Goal: Task Accomplishment & Management: Use online tool/utility

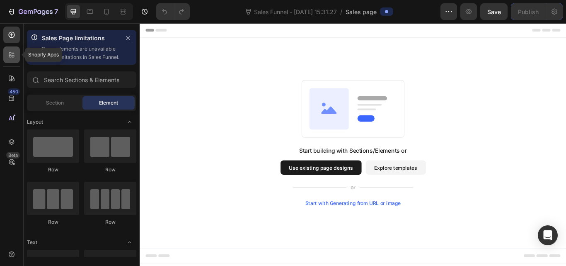
click at [4, 53] on div at bounding box center [11, 54] width 17 height 17
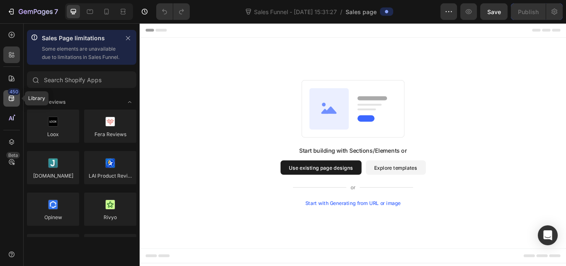
click at [8, 94] on icon at bounding box center [11, 98] width 8 height 8
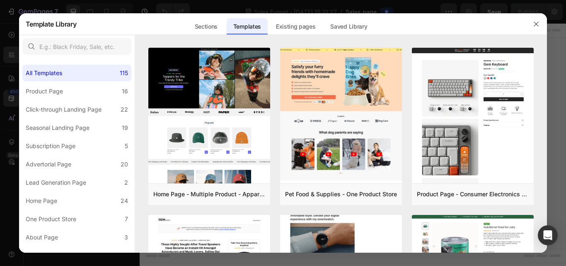
scroll to position [497, 0]
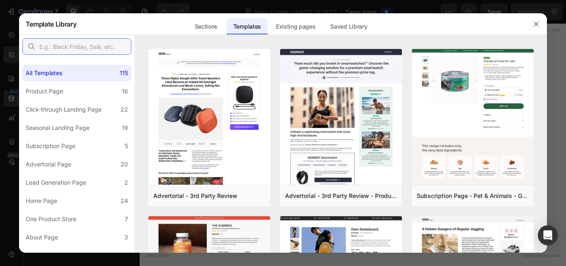
click at [81, 44] on input "text" at bounding box center [76, 46] width 109 height 17
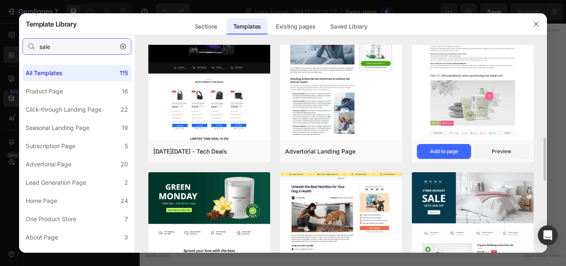
scroll to position [249, 0]
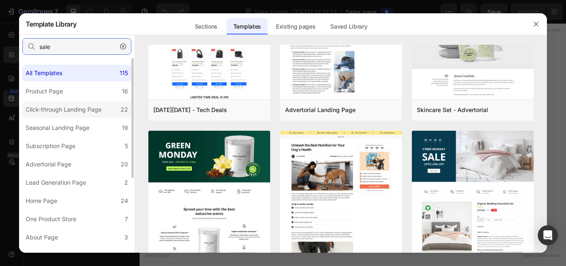
type input "sale"
click at [77, 109] on div "Click-through Landing Page" at bounding box center [64, 109] width 76 height 10
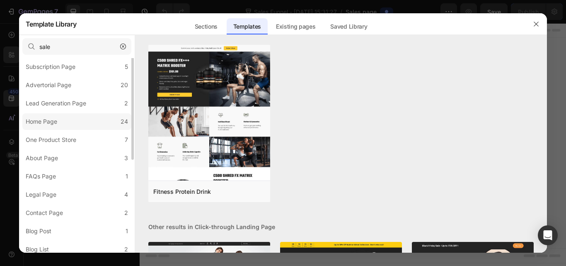
scroll to position [38, 0]
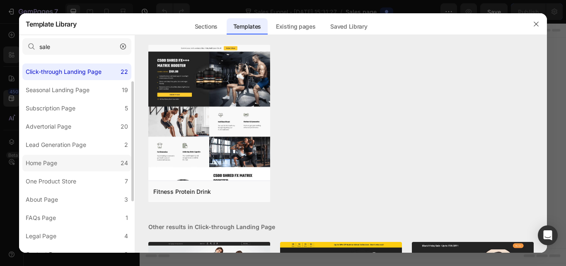
click at [50, 87] on div "Seasonal Landing Page" at bounding box center [58, 90] width 64 height 10
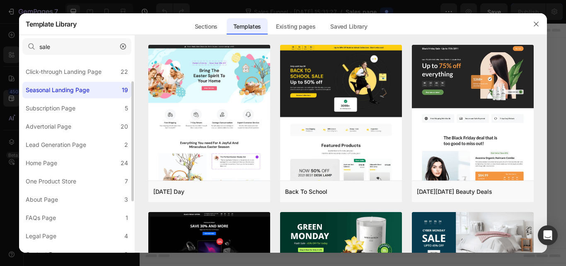
scroll to position [0, 0]
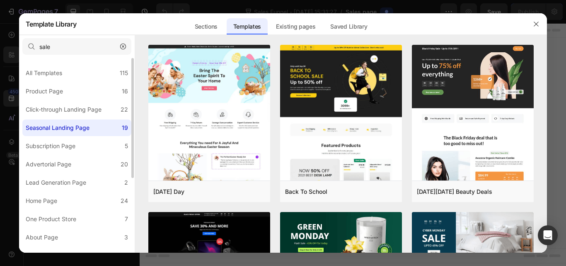
click at [123, 45] on icon "button" at bounding box center [123, 47] width 6 height 6
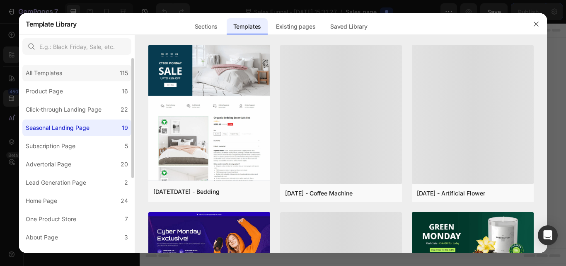
click at [111, 75] on div "All Templates 115" at bounding box center [76, 73] width 109 height 17
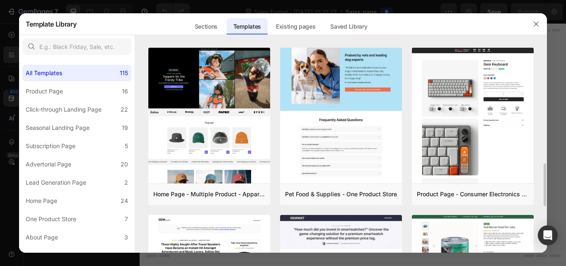
scroll to position [414, 0]
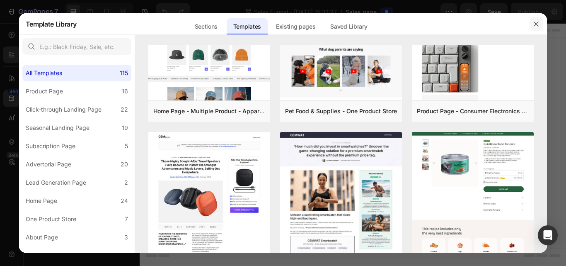
click at [531, 24] on button "button" at bounding box center [535, 23] width 13 height 13
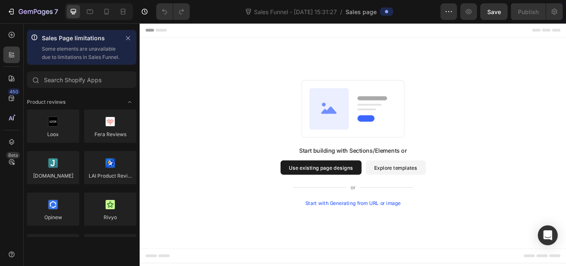
click at [375, 234] on div "Start with Generating from URL or image" at bounding box center [388, 233] width 111 height 7
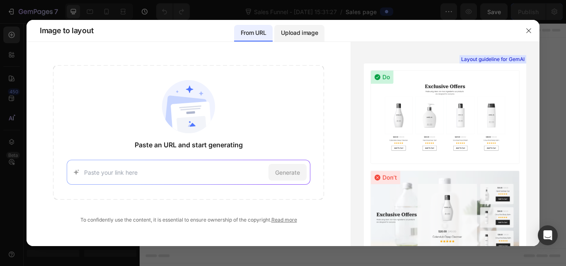
click at [309, 40] on div "Upload image" at bounding box center [299, 33] width 50 height 17
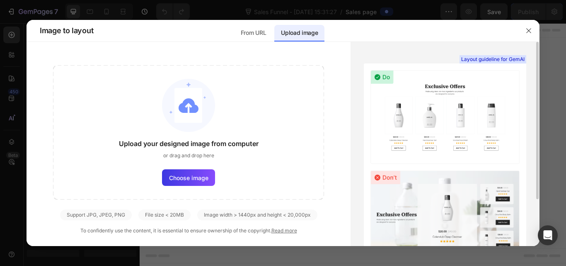
click at [475, 101] on img at bounding box center [444, 117] width 149 height 94
click at [440, 105] on img at bounding box center [444, 117] width 149 height 94
click at [437, 111] on img at bounding box center [444, 117] width 149 height 94
drag, startPoint x: 188, startPoint y: 257, endPoint x: 522, endPoint y: 30, distance: 404.2
click at [522, 30] on button "button" at bounding box center [528, 30] width 13 height 13
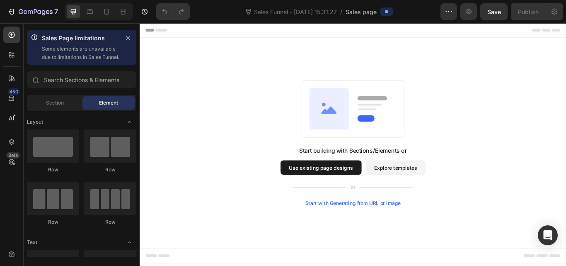
click at [353, 188] on button "Use existing page designs" at bounding box center [351, 191] width 94 height 17
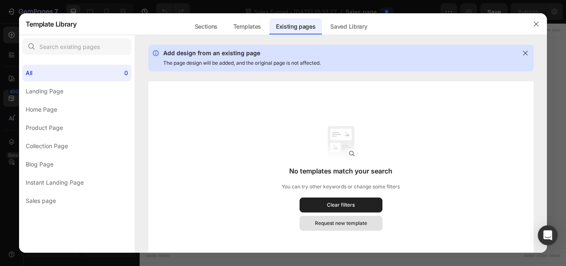
click at [351, 219] on button "Request new template" at bounding box center [341, 222] width 83 height 15
click at [532, 24] on button "button" at bounding box center [535, 23] width 13 height 13
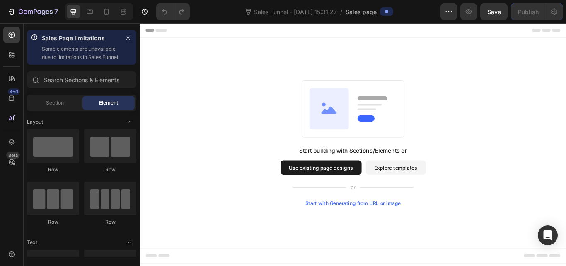
click at [566, 24] on div "Header" at bounding box center [388, 31] width 484 height 17
click at [16, 7] on div "7" at bounding box center [32, 12] width 51 height 10
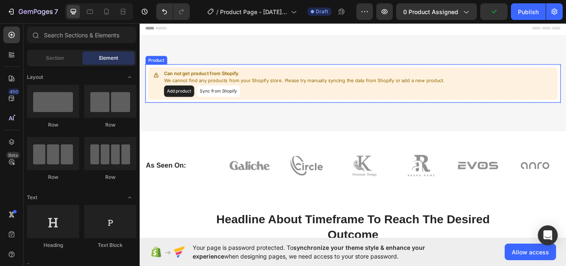
click at [191, 104] on button "Add product" at bounding box center [185, 102] width 35 height 13
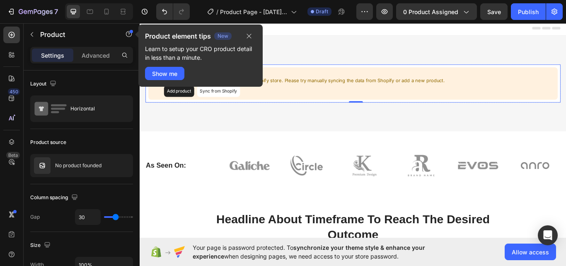
click at [214, 91] on div "Product element tips New Learn to setup your CRO product detail in less than a …" at bounding box center [200, 57] width 124 height 67
click at [250, 33] on icon "button" at bounding box center [249, 36] width 7 height 7
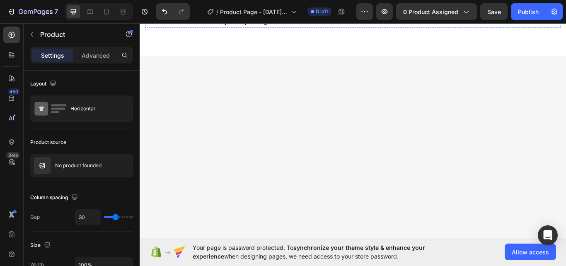
scroll to position [290, 0]
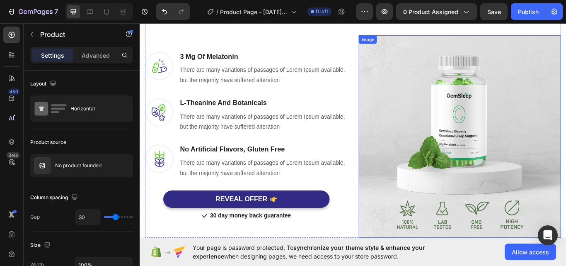
click at [511, 135] on img at bounding box center [513, 156] width 236 height 236
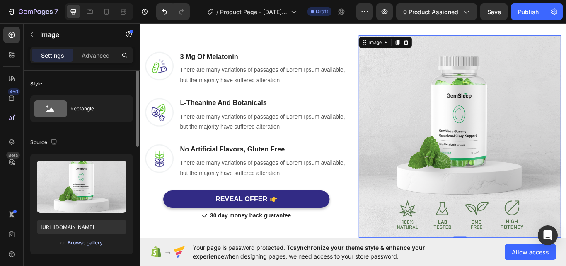
click at [86, 241] on div "Browse gallery" at bounding box center [85, 242] width 35 height 7
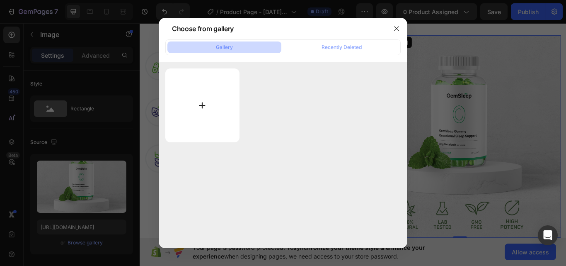
click at [194, 107] on input "file" at bounding box center [202, 105] width 74 height 74
type input "C:\fakepath\129804.jpg"
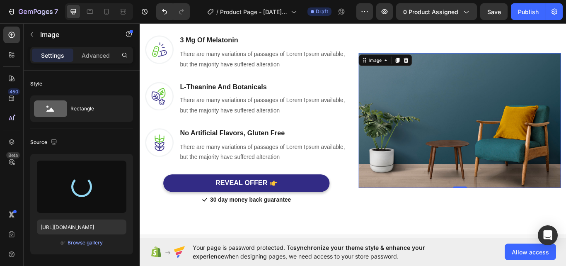
type input "https://cdn.shopify.com/s/files/1/0726/0956/2812/files/gempages_586103242098737…"
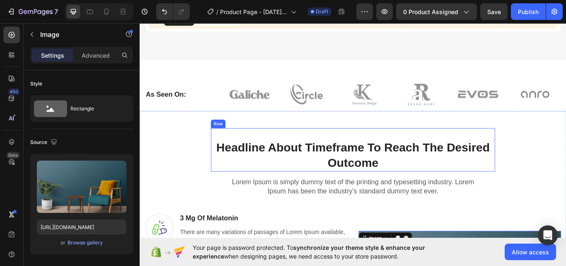
scroll to position [0, 0]
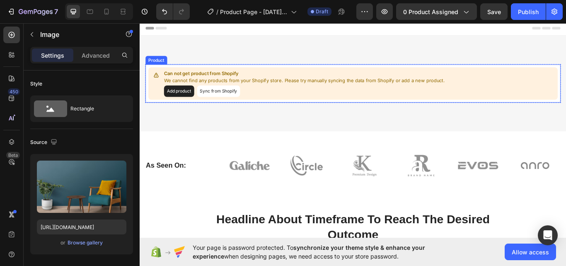
click at [177, 101] on button "Add product" at bounding box center [185, 102] width 35 height 13
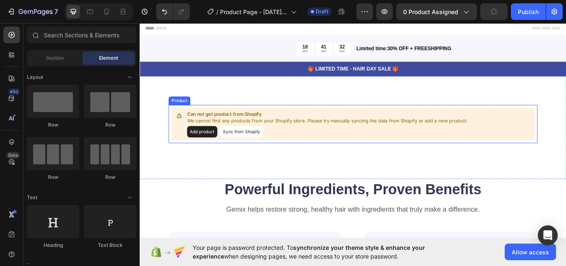
click at [211, 153] on button "Add product" at bounding box center [212, 149] width 35 height 13
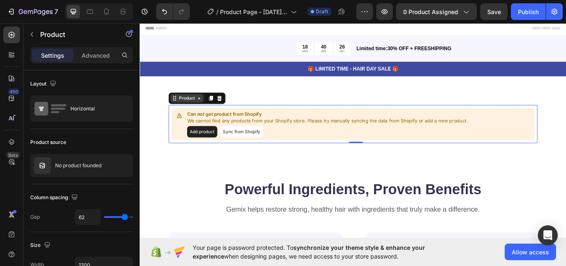
click at [187, 112] on div "Product" at bounding box center [195, 110] width 22 height 7
click at [212, 112] on icon at bounding box center [209, 111] width 7 height 7
click at [258, 149] on button "Sync from Shopify" at bounding box center [258, 149] width 50 height 13
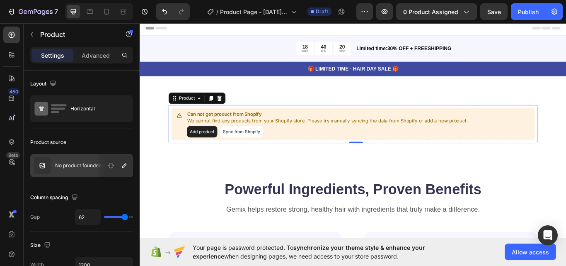
click at [258, 148] on button "Sync from Shopify" at bounding box center [258, 149] width 50 height 13
click at [258, 147] on button "Sync from Shopify" at bounding box center [258, 149] width 50 height 13
click at [259, 147] on button "Sync from Shopify" at bounding box center [258, 149] width 50 height 13
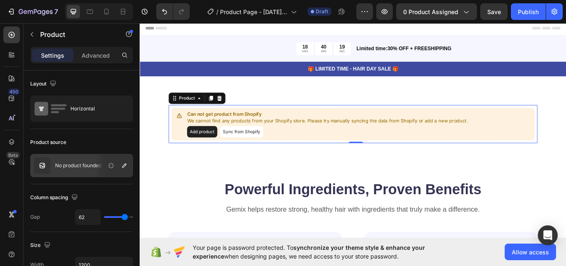
click at [260, 147] on button "Sync from Shopify" at bounding box center [258, 149] width 50 height 13
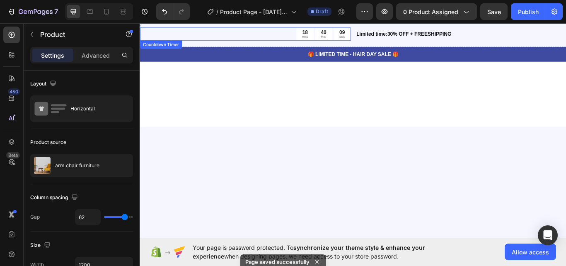
scroll to position [1533, 0]
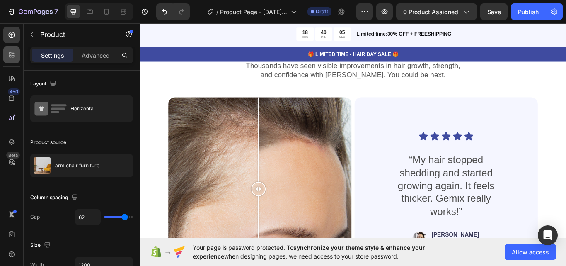
click at [7, 53] on icon at bounding box center [11, 55] width 8 height 8
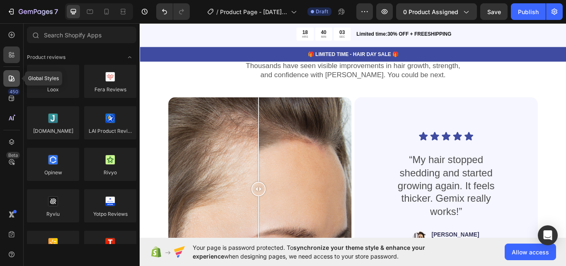
click at [12, 80] on icon at bounding box center [12, 78] width 6 height 6
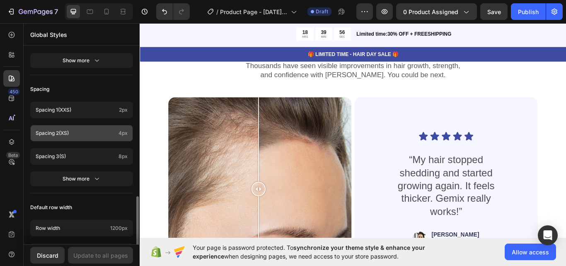
scroll to position [331, 0]
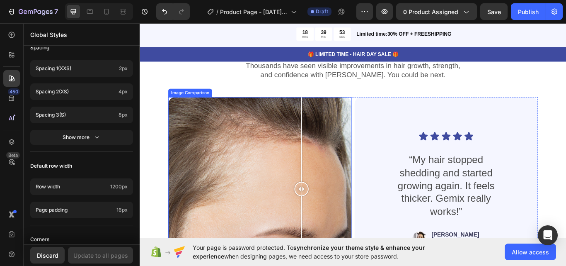
click at [329, 215] on div "1 Day 60 Days" at bounding box center [280, 217] width 214 height 214
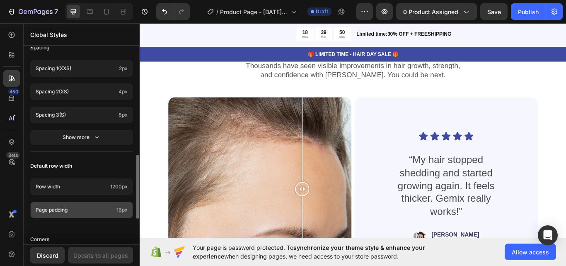
click at [80, 207] on p "Page padding" at bounding box center [74, 209] width 77 height 7
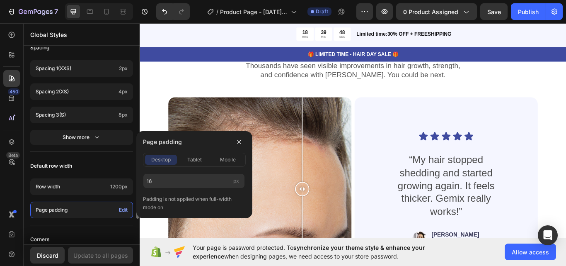
click at [77, 207] on p "Page padding" at bounding box center [76, 209] width 80 height 7
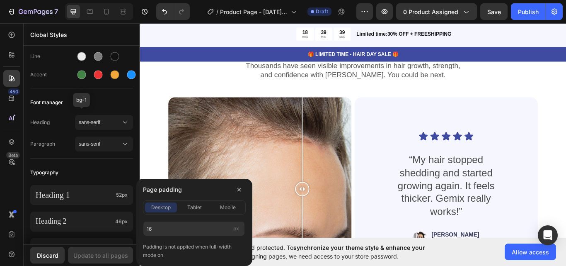
scroll to position [0, 0]
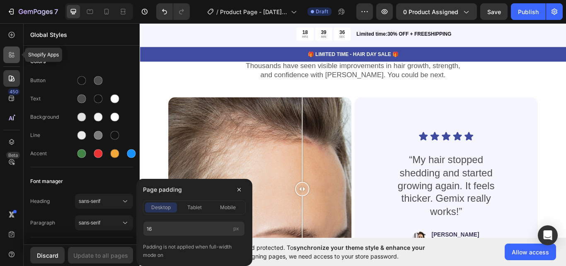
click at [11, 52] on icon at bounding box center [11, 55] width 8 height 8
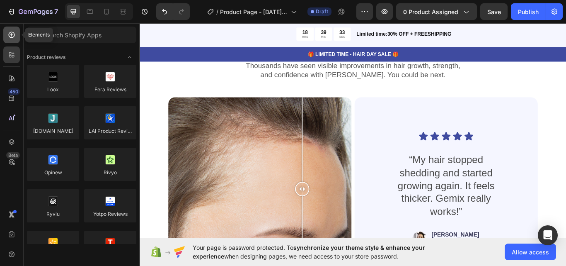
click at [12, 37] on icon at bounding box center [11, 35] width 8 height 8
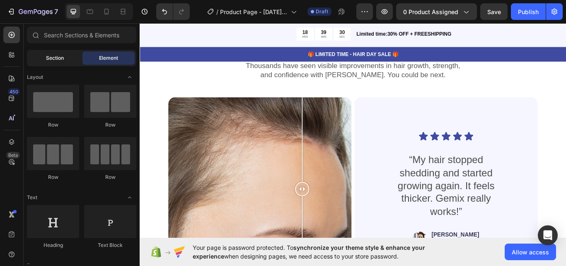
click at [59, 54] on span "Section" at bounding box center [55, 57] width 18 height 7
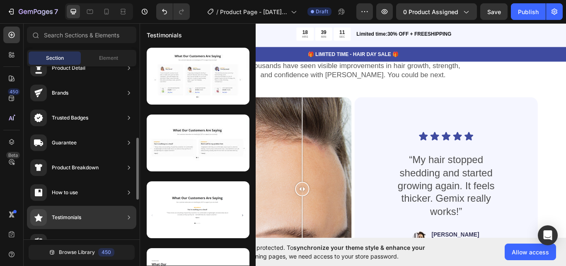
scroll to position [83, 0]
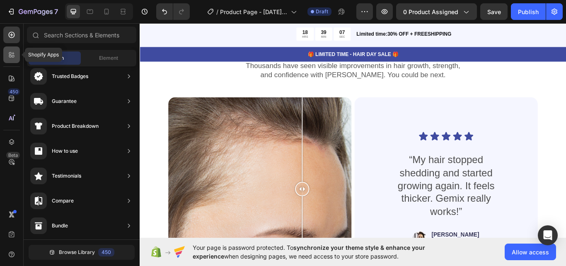
click at [11, 54] on icon at bounding box center [10, 53] width 2 height 2
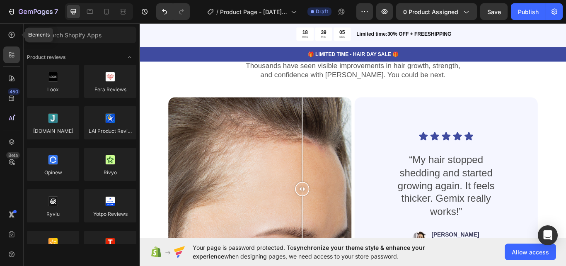
click at [8, 35] on icon at bounding box center [11, 35] width 8 height 8
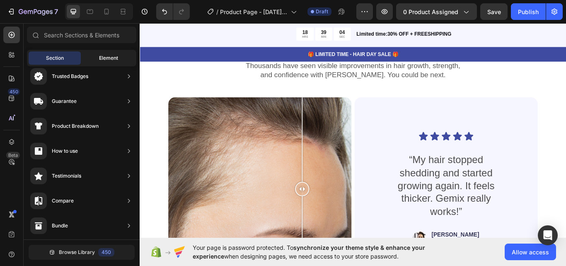
click at [90, 57] on div "Element" at bounding box center [108, 57] width 52 height 13
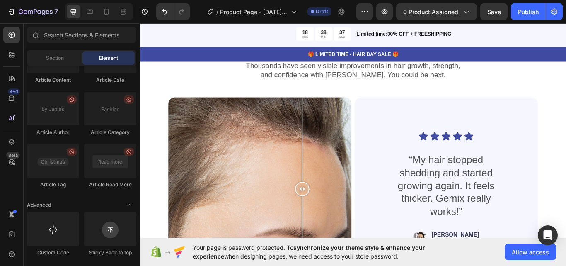
scroll to position [1492, 0]
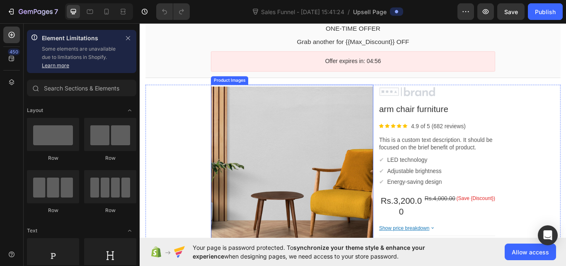
scroll to position [124, 0]
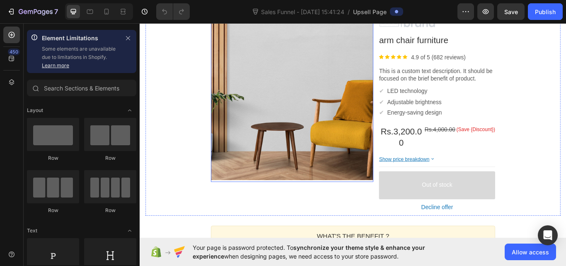
click at [350, 136] on div at bounding box center [316, 111] width 189 height 189
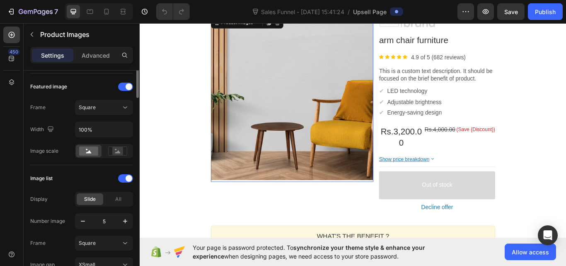
scroll to position [41, 0]
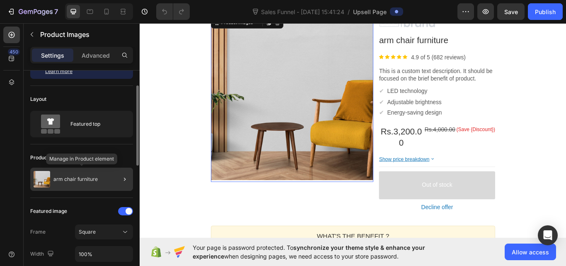
click at [43, 177] on img at bounding box center [42, 179] width 17 height 17
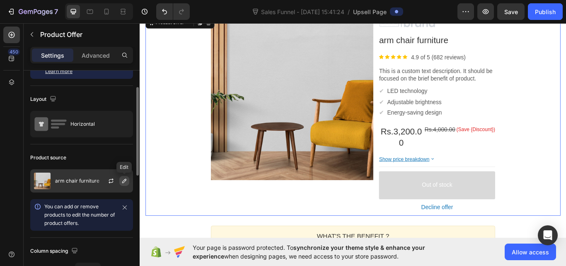
click at [127, 179] on icon "button" at bounding box center [124, 180] width 7 height 7
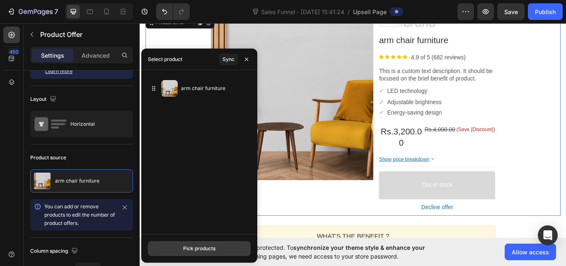
click at [176, 249] on button "Pick products" at bounding box center [199, 248] width 103 height 15
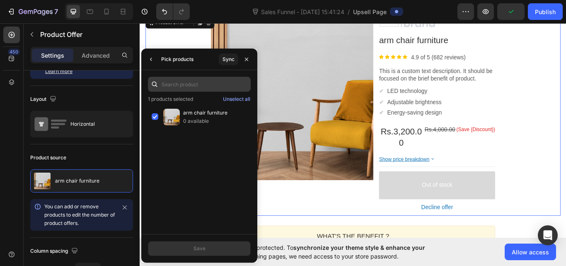
click at [185, 86] on input "text" at bounding box center [199, 84] width 103 height 15
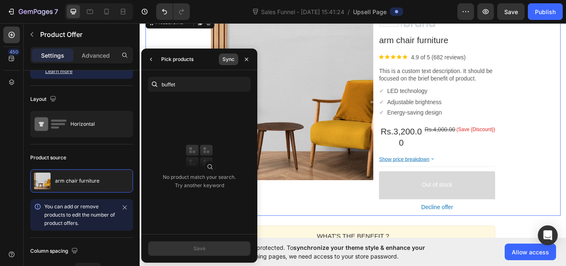
type input "buffet"
click at [228, 61] on div "Sync" at bounding box center [228, 59] width 12 height 7
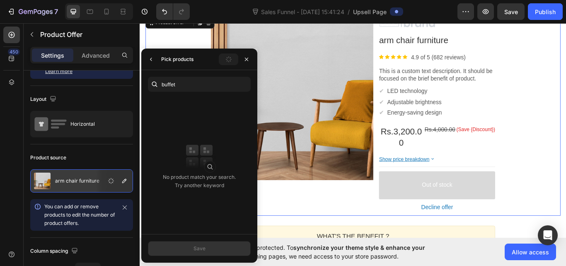
click at [178, 62] on div "Pick products" at bounding box center [177, 59] width 32 height 7
drag, startPoint x: 250, startPoint y: 54, endPoint x: 236, endPoint y: 60, distance: 15.2
click at [248, 55] on button "button" at bounding box center [246, 59] width 13 height 13
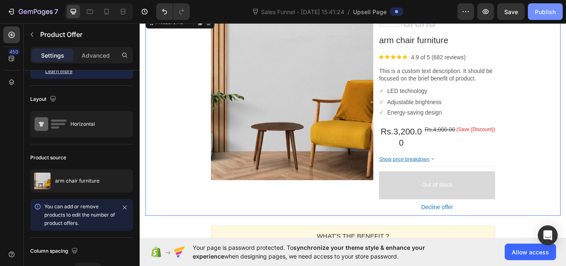
click at [542, 6] on button "Publish" at bounding box center [545, 11] width 35 height 17
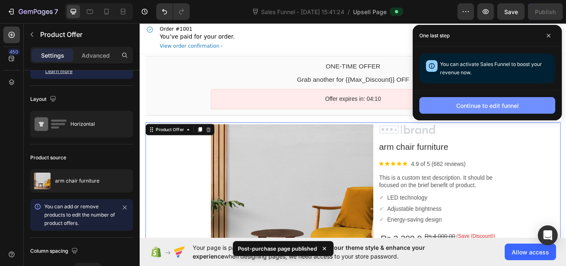
click at [469, 104] on div "Continue to edit funnel" at bounding box center [487, 105] width 63 height 9
